Goal: Task Accomplishment & Management: Manage account settings

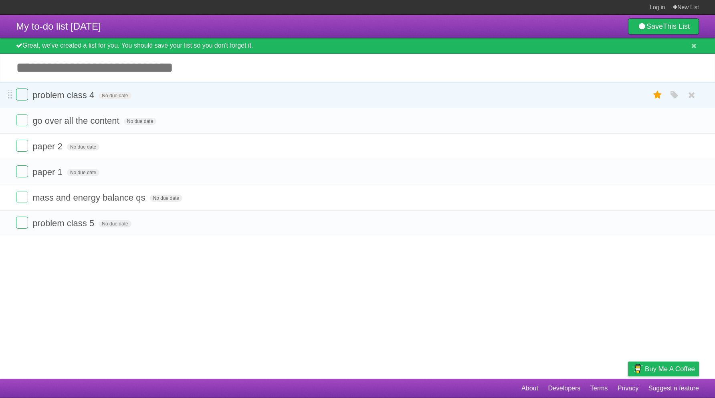
click at [24, 97] on label at bounding box center [22, 95] width 12 height 12
click at [14, 99] on li "problem class 4 No due date White Red Blue Green Purple Orange" at bounding box center [357, 95] width 715 height 26
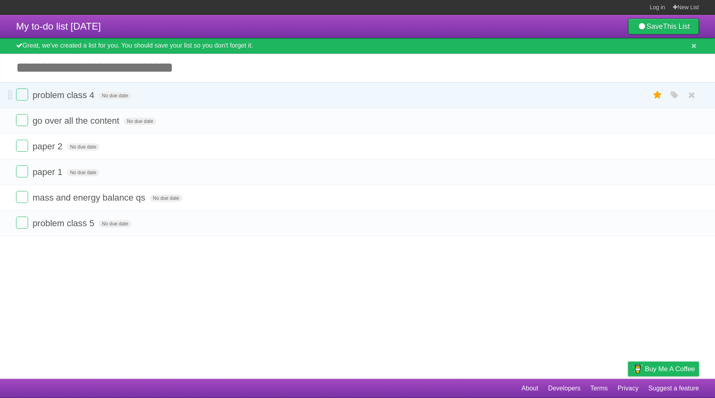
click at [14, 99] on li "problem class 4 No due date White Red Blue Green Purple Orange" at bounding box center [357, 95] width 715 height 26
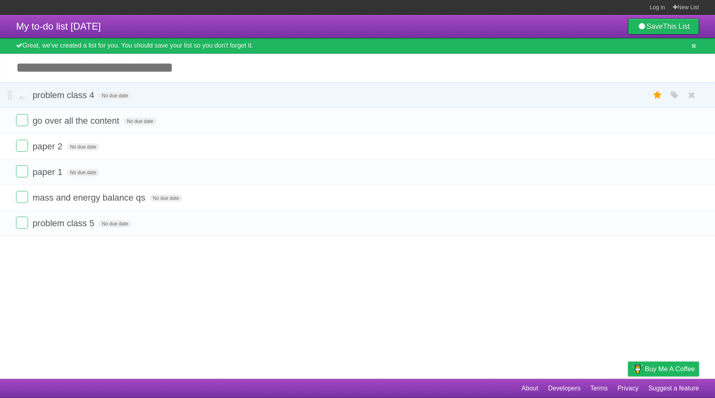
click at [14, 99] on li "problem class 4 No due date White Red Blue Green Purple Orange" at bounding box center [357, 95] width 715 height 26
click at [23, 98] on label at bounding box center [22, 95] width 12 height 12
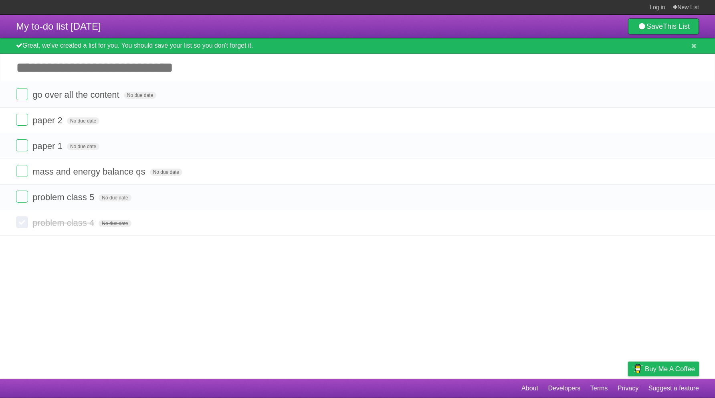
drag, startPoint x: 657, startPoint y: 199, endPoint x: 447, endPoint y: 9, distance: 283.0
click at [657, 199] on icon at bounding box center [657, 197] width 11 height 13
click at [506, 46] on div "My to-do list [DATE] Save This List Great, we've created a list for you. You sh…" at bounding box center [357, 125] width 715 height 221
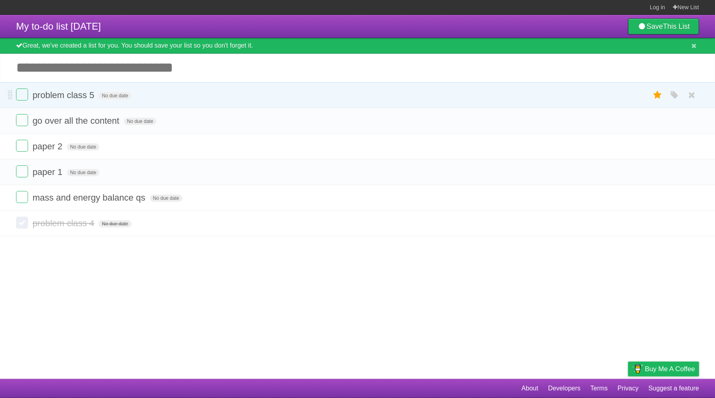
click at [240, 88] on li "problem class 5 No due date White Red Blue Green Purple Orange" at bounding box center [357, 95] width 715 height 26
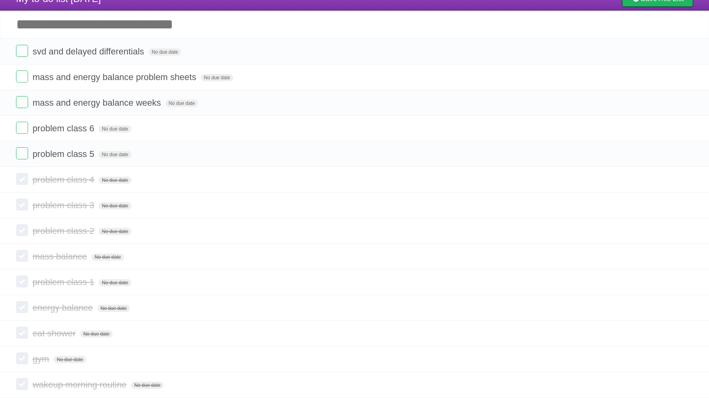
scroll to position [28, 0]
